Goal: Information Seeking & Learning: Learn about a topic

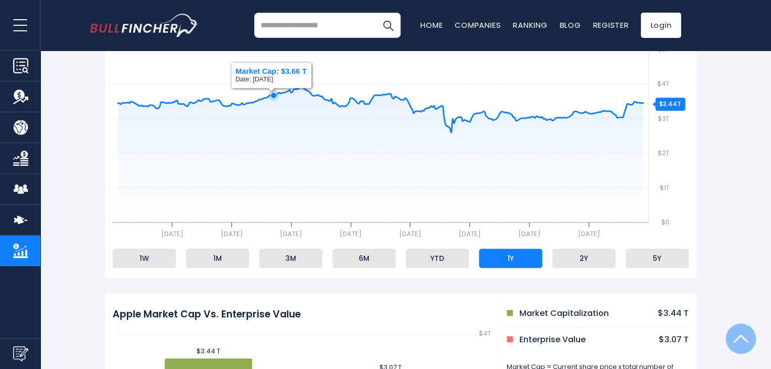
scroll to position [253, 0]
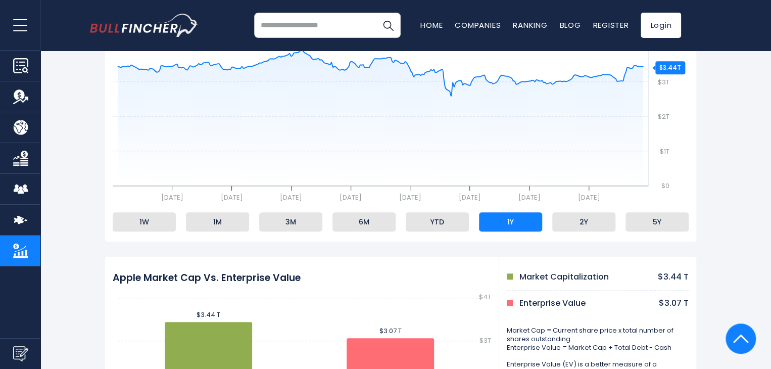
click at [527, 192] on rect at bounding box center [401, 109] width 576 height 202
click at [528, 186] on rect at bounding box center [401, 109] width 576 height 202
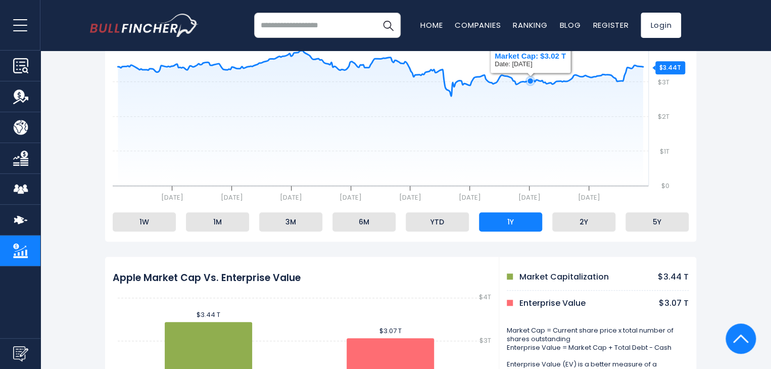
click at [528, 183] on rect at bounding box center [401, 109] width 576 height 202
click at [550, 85] on icon at bounding box center [551, 83] width 6 height 6
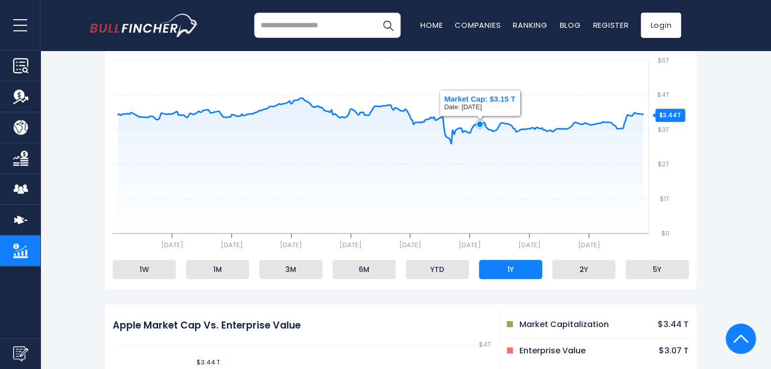
scroll to position [202, 0]
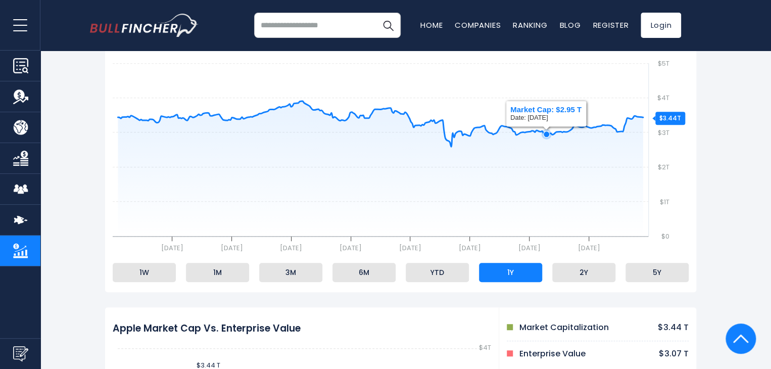
click at [545, 134] on icon at bounding box center [546, 134] width 6 height 6
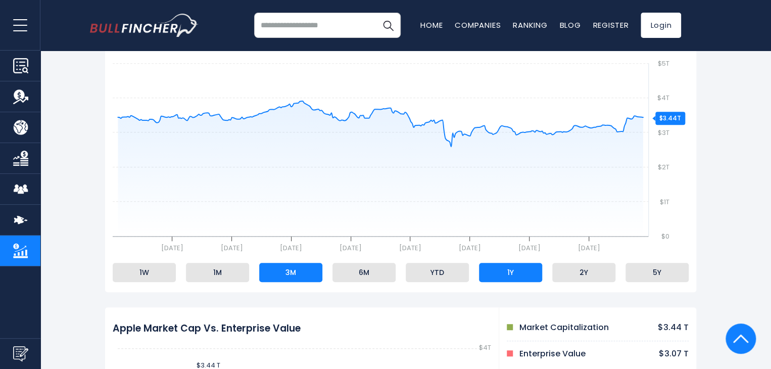
click at [304, 276] on li "3M" at bounding box center [290, 272] width 63 height 19
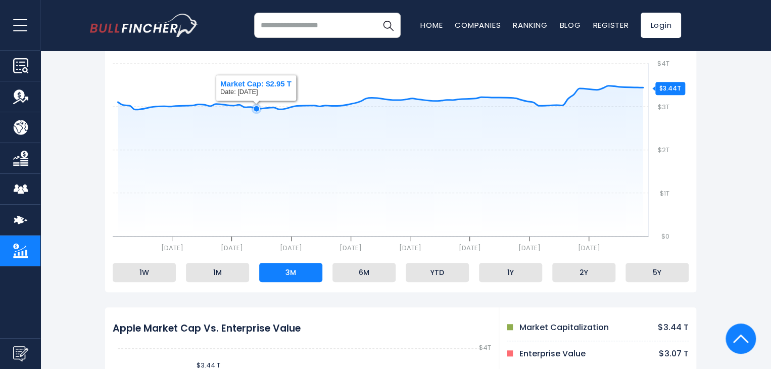
click at [254, 100] on rect at bounding box center [401, 159] width 576 height 202
click at [255, 112] on icon at bounding box center [257, 109] width 6 height 6
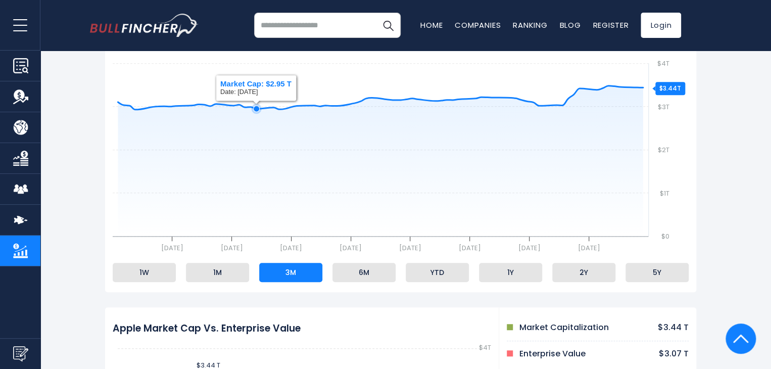
drag, startPoint x: 255, startPoint y: 112, endPoint x: 78, endPoint y: 297, distance: 256.5
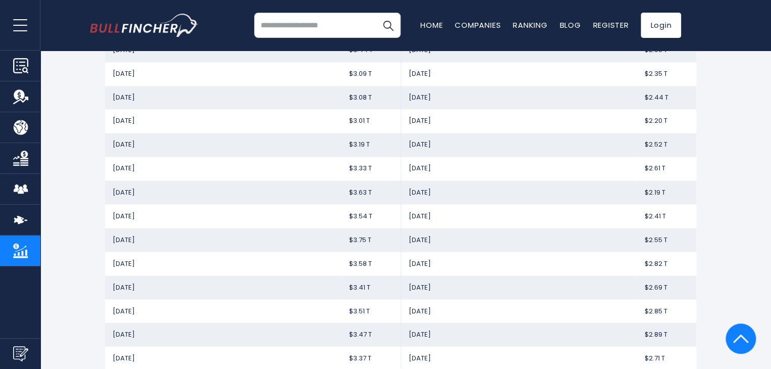
scroll to position [808, 0]
